Goal: Task Accomplishment & Management: Manage account settings

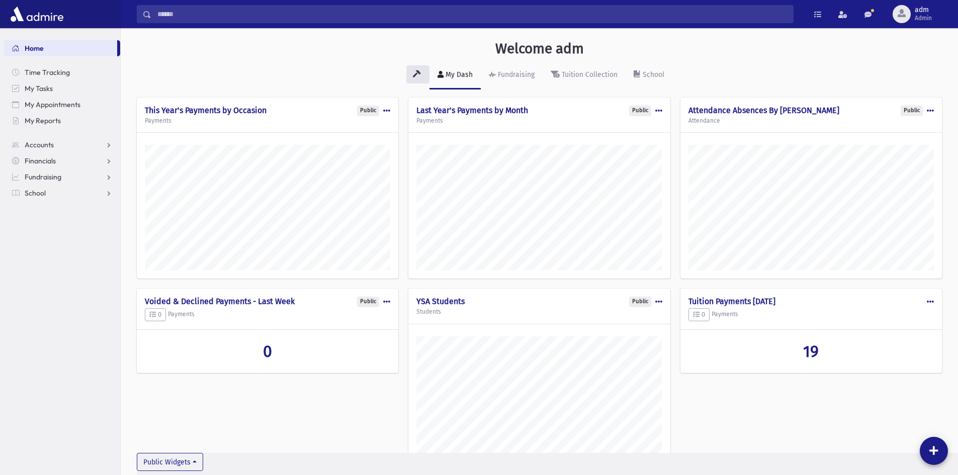
scroll to position [495, 838]
click at [819, 50] on div "Welcome adm" at bounding box center [539, 50] width 795 height 21
click at [897, 63] on div "My Dash Fundraising Tuition Collection School" at bounding box center [540, 79] width 806 height 37
click at [912, 17] on span "adm Admin" at bounding box center [927, 14] width 33 height 16
click at [910, 148] on link "Manage Logins" at bounding box center [916, 148] width 81 height 19
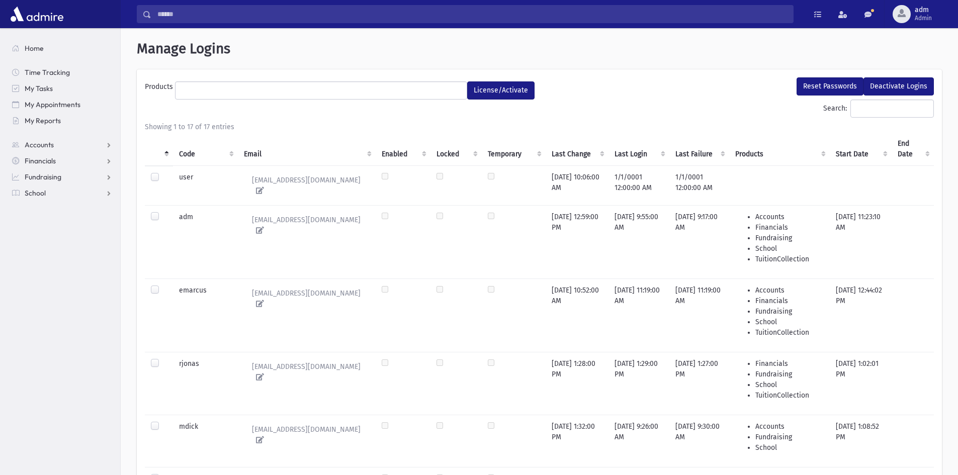
select select
click at [917, 15] on span "Admin" at bounding box center [923, 18] width 17 height 8
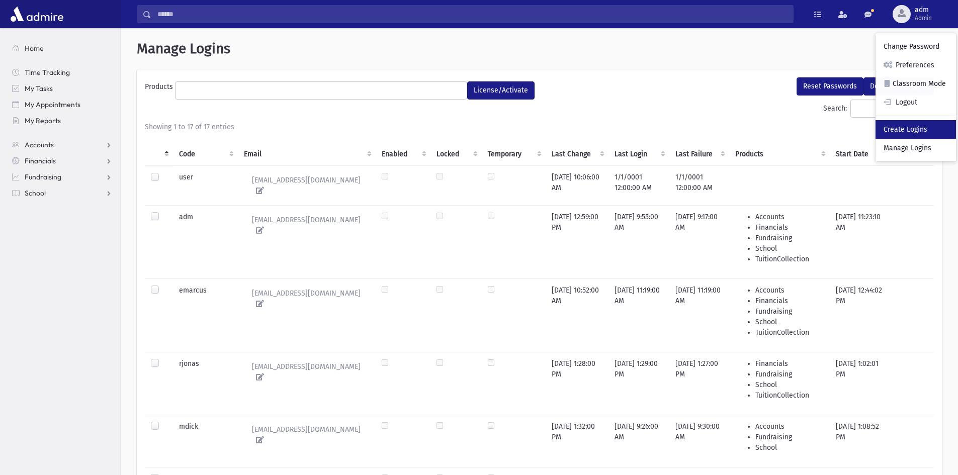
click at [914, 130] on link "Create Logins" at bounding box center [916, 129] width 81 height 19
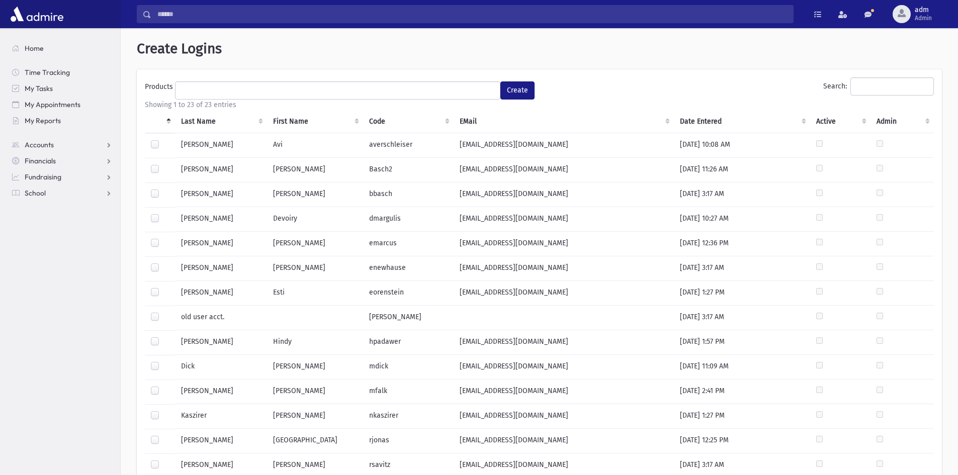
drag, startPoint x: 153, startPoint y: 219, endPoint x: 167, endPoint y: 216, distance: 14.4
click at [163, 214] on label at bounding box center [163, 214] width 0 height 0
click at [187, 97] on span at bounding box center [338, 91] width 326 height 18
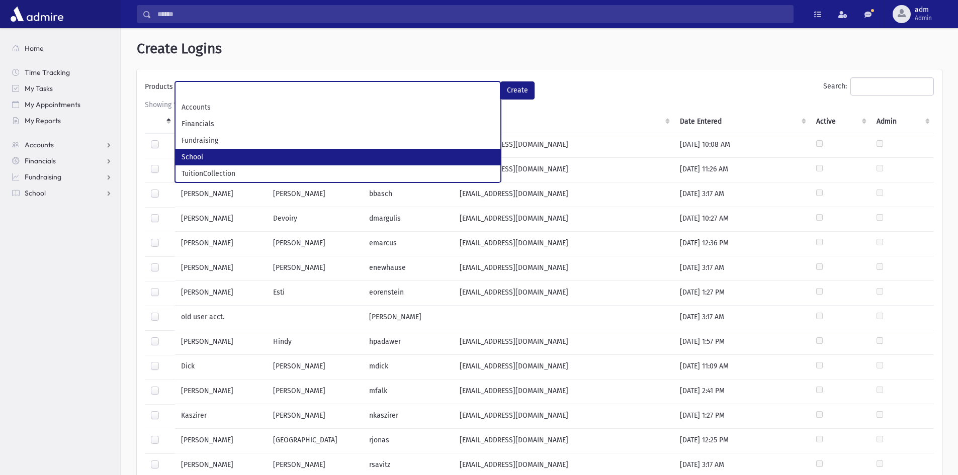
select select "*"
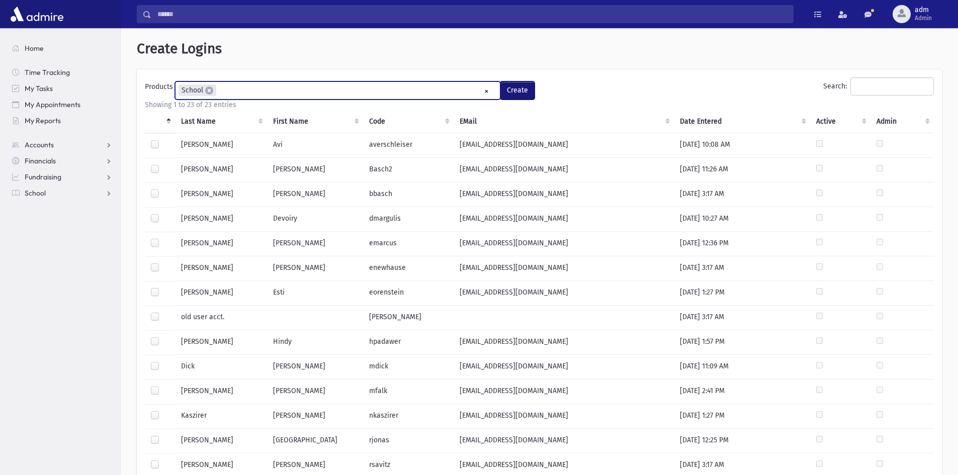
click at [523, 88] on button "Create" at bounding box center [518, 91] width 34 height 18
